Goal: Task Accomplishment & Management: Manage account settings

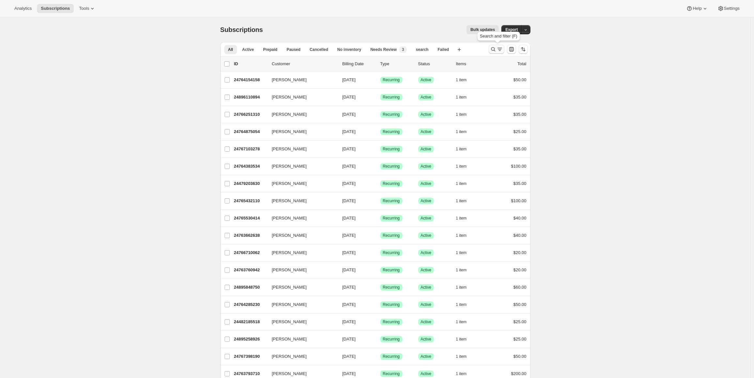
click at [492, 49] on icon "Search and filter results" at bounding box center [493, 49] width 7 height 7
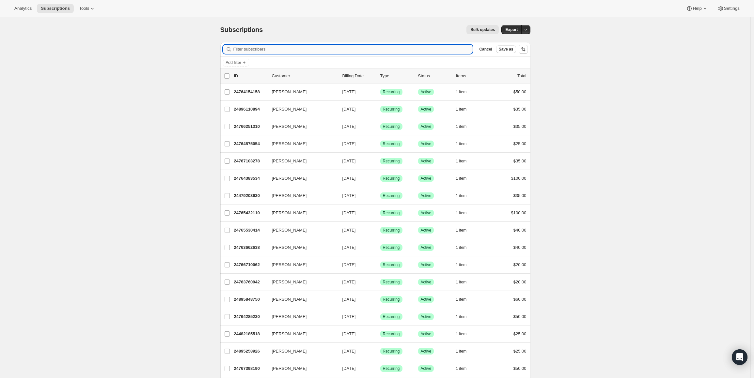
paste input "[EMAIL_ADDRESS][DOMAIN_NAME]"
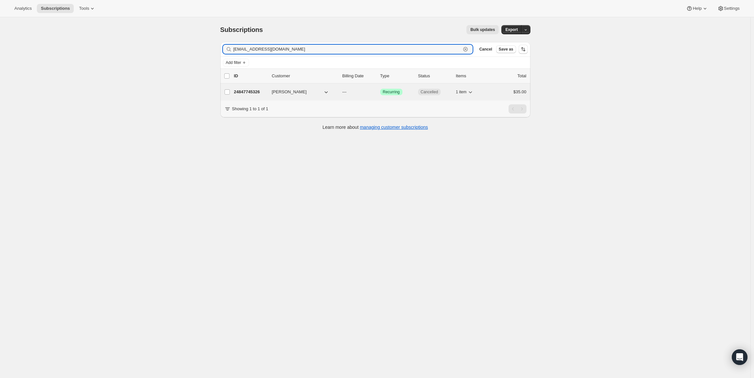
type input "[EMAIL_ADDRESS][DOMAIN_NAME]"
click at [251, 90] on p "24847745326" at bounding box center [250, 92] width 33 height 7
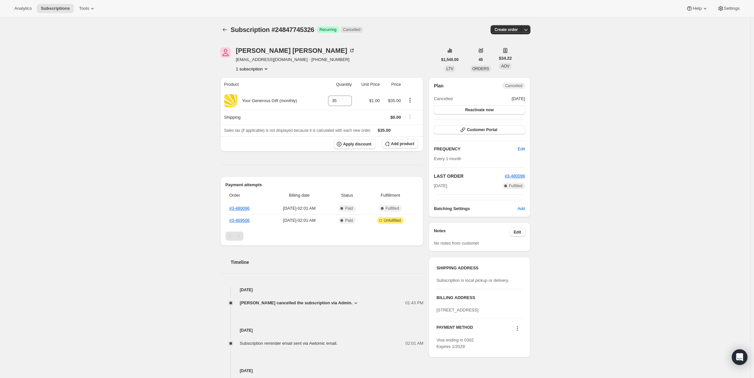
click at [578, 109] on div "Subscription #24847745326. This page is ready Subscription #24847745326 Success…" at bounding box center [375, 262] width 750 height 491
click at [226, 28] on icon "Subscriptions" at bounding box center [225, 29] width 7 height 7
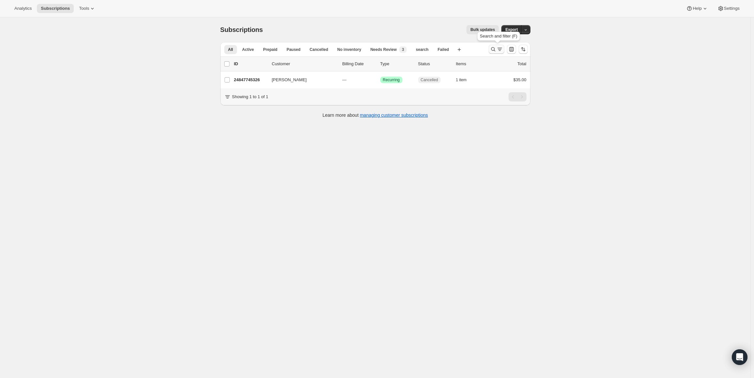
click at [495, 49] on icon "Search and filter results" at bounding box center [493, 49] width 4 height 4
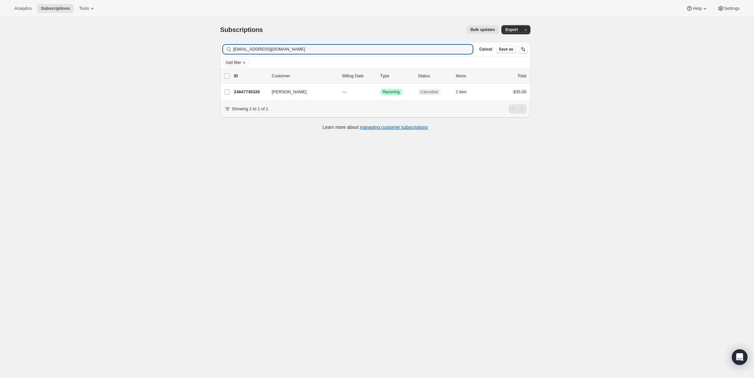
drag, startPoint x: 289, startPoint y: 51, endPoint x: 222, endPoint y: 50, distance: 67.9
click at [222, 50] on div "Filter subscribers [EMAIL_ADDRESS][DOMAIN_NAME] Clear Cancel Save as" at bounding box center [375, 49] width 310 height 14
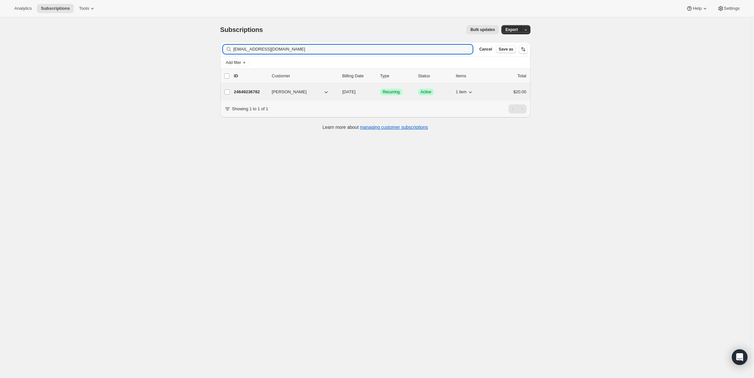
type input "[EMAIL_ADDRESS][DOMAIN_NAME]"
click at [250, 90] on p "24649236782" at bounding box center [250, 92] width 33 height 7
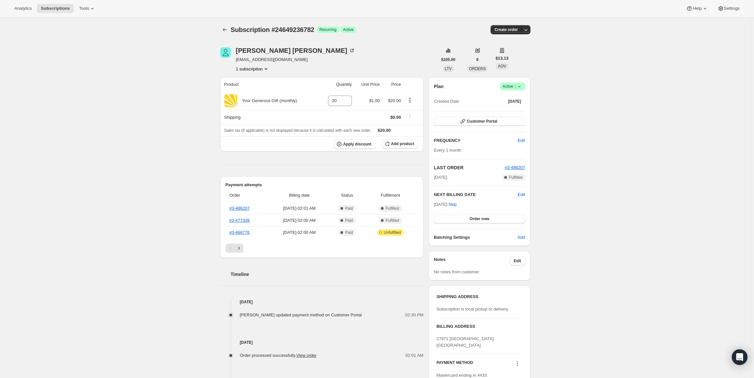
click at [266, 66] on icon "Product actions" at bounding box center [266, 69] width 7 height 7
click at [321, 72] on div "[PERSON_NAME] [EMAIL_ADDRESS][DOMAIN_NAME] 1 subscription $105.00 LTV 8 ORDERS …" at bounding box center [372, 289] width 315 height 504
click at [242, 231] on link "#3-466776" at bounding box center [239, 232] width 20 height 5
